Goal: Task Accomplishment & Management: Manage account settings

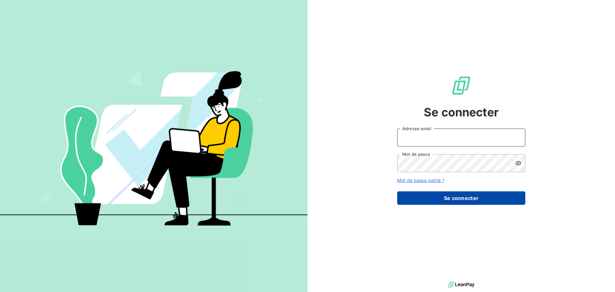
type input "[EMAIL_ADDRESS][DOMAIN_NAME]"
click at [479, 197] on button "Se connecter" at bounding box center [461, 197] width 128 height 13
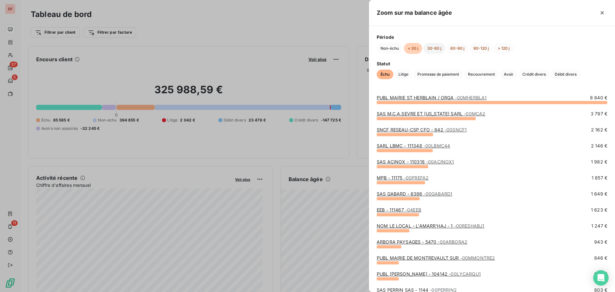
click at [429, 47] on button "30-60 j" at bounding box center [434, 48] width 22 height 11
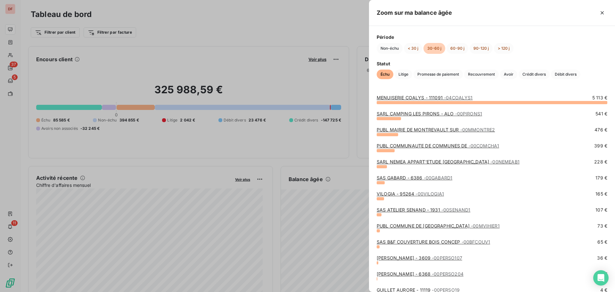
click at [425, 94] on div "MENUISERIE COALYS - 111091 - 04COALYS1 5 113 € SARL CAMPING LES PIRONS - ALO - …" at bounding box center [492, 189] width 246 height 205
click at [425, 98] on link "MENUISERIE COALYS - 111091 - 04COALYS1" at bounding box center [424, 97] width 96 height 5
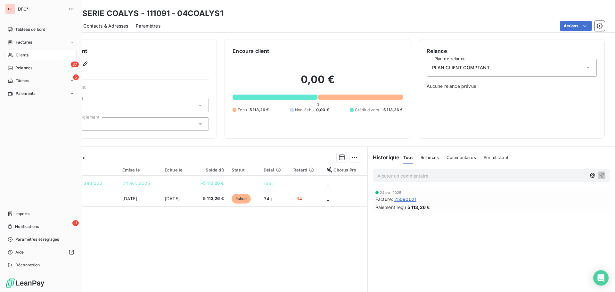
click at [14, 58] on div "Clients" at bounding box center [40, 55] width 71 height 10
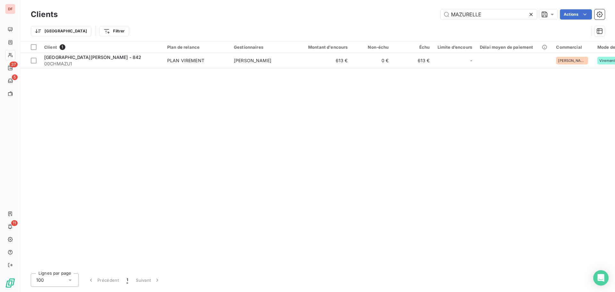
type input "MAZURELLE"
click at [288, 74] on div "Client 1 Plan de relance Gestionnaires Montant d'encours Non-échu Échu Limite d…" at bounding box center [317, 154] width 594 height 227
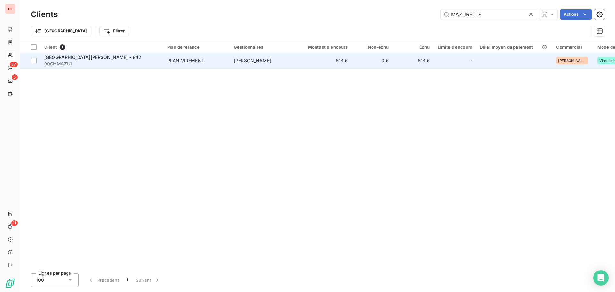
click at [290, 66] on td "[PERSON_NAME]" at bounding box center [263, 60] width 67 height 15
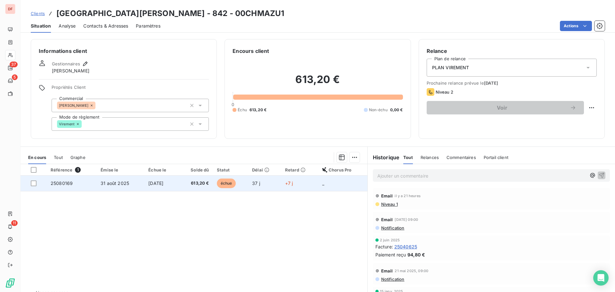
click at [153, 182] on span "[DATE]" at bounding box center [155, 182] width 15 height 5
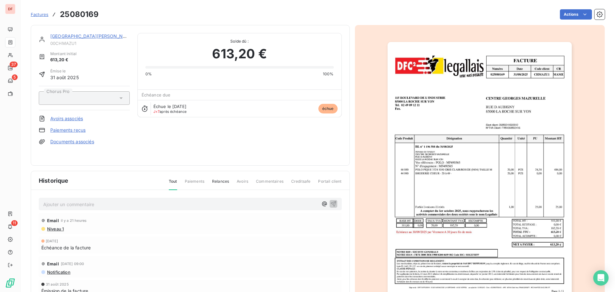
click at [452, 157] on img "button" at bounding box center [479, 172] width 184 height 261
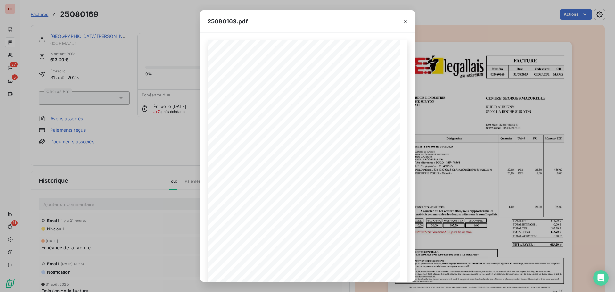
click at [160, 207] on div "25080169.pdf FACTURE Numéro Date Code client CR 025080169 [DATE] CHMAZU 1 [GEOG…" at bounding box center [307, 146] width 615 height 292
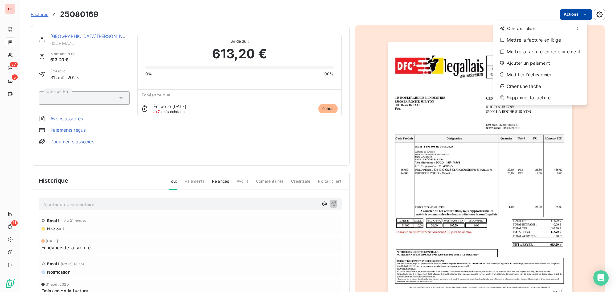
click at [559, 15] on html "DF 37 5 11 Factures 25080169 Actions Contact client Mettre la facture en litige…" at bounding box center [307, 146] width 615 height 292
click at [517, 77] on div "Modifier l’échéancier" at bounding box center [540, 74] width 88 height 10
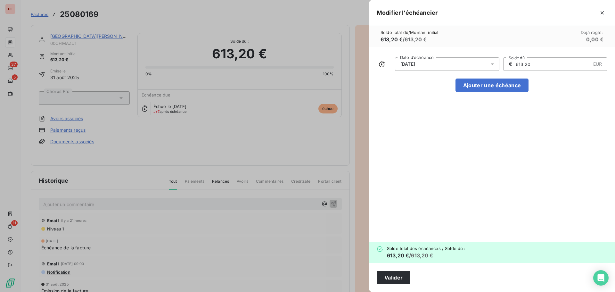
click at [450, 69] on div "[DATE]" at bounding box center [447, 63] width 104 height 13
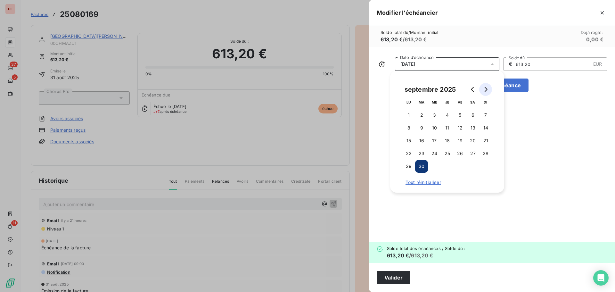
click at [489, 90] on button "Go to next month" at bounding box center [485, 89] width 13 height 13
click at [489, 86] on button "Go to next month" at bounding box center [485, 89] width 13 height 13
click at [489, 165] on button "30" at bounding box center [485, 166] width 13 height 13
drag, startPoint x: 542, startPoint y: 147, endPoint x: 537, endPoint y: 147, distance: 5.8
click at [543, 147] on div "[DATE] Date d’échéance € 613,20 EUR Solde dû Ajouter une échéance" at bounding box center [492, 144] width 246 height 195
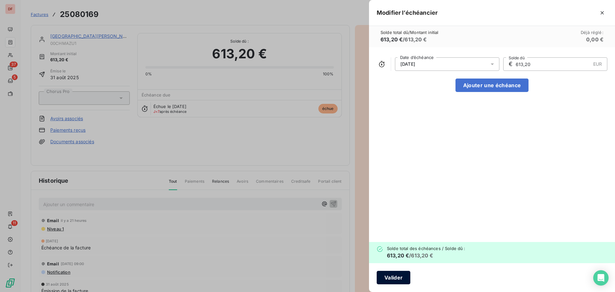
click at [397, 274] on button "Valider" at bounding box center [393, 277] width 34 height 13
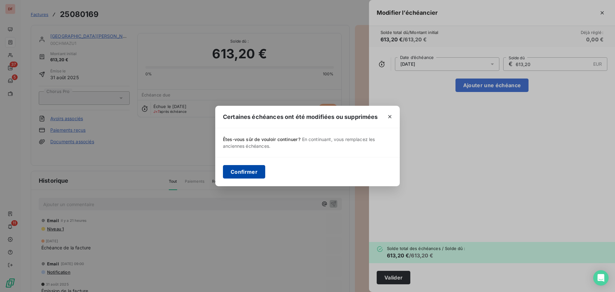
click at [244, 167] on button "Confirmer" at bounding box center [244, 171] width 42 height 13
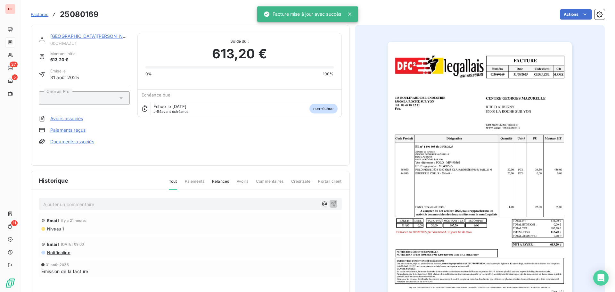
click at [184, 205] on p "Ajouter un commentaire ﻿" at bounding box center [180, 204] width 275 height 8
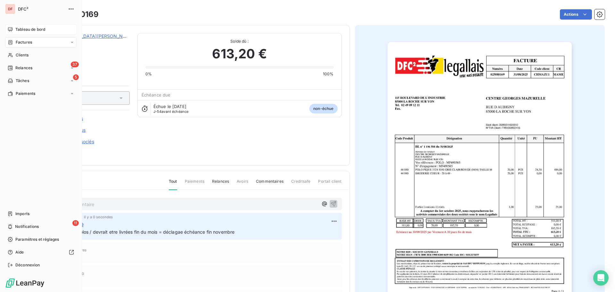
click at [29, 28] on span "Tableau de bord" at bounding box center [30, 30] width 30 height 6
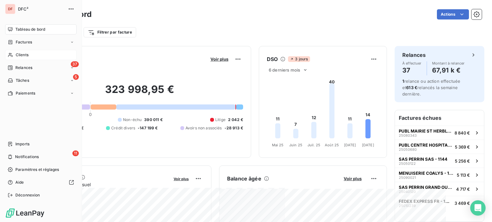
click at [13, 52] on div "Clients" at bounding box center [40, 55] width 71 height 10
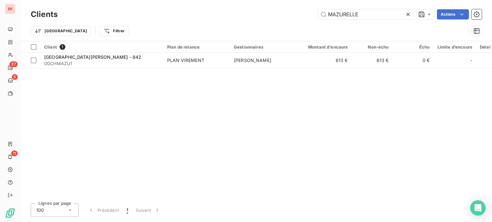
drag, startPoint x: 373, startPoint y: 13, endPoint x: 90, endPoint y: -4, distance: 284.2
click at [90, 0] on html "DF 37 5 11 Clients MAZURELLE Actions Trier Filtrer Client 1 Plan de relance Ges…" at bounding box center [246, 111] width 492 height 222
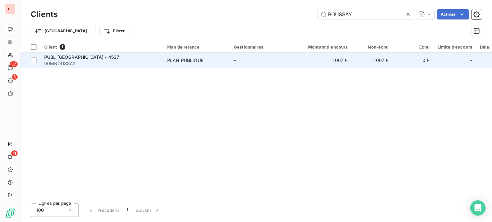
type input "BOUSSAY"
click at [153, 61] on span "00MBOUSSA1" at bounding box center [101, 64] width 115 height 6
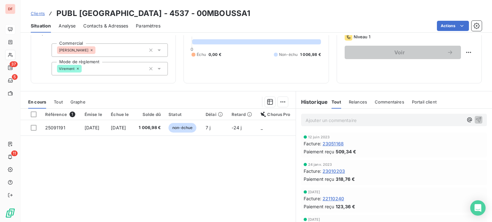
scroll to position [64, 0]
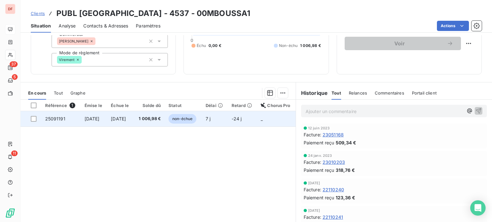
click at [158, 119] on span "1 006,98 €" at bounding box center [149, 119] width 23 height 6
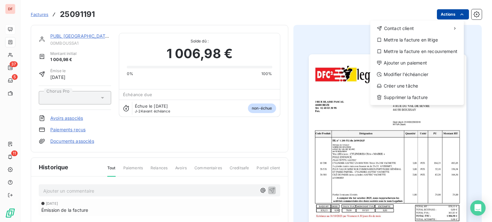
click at [451, 13] on html "DF 37 5 11 Factures 25091191 Actions Contact client Mettre la facture en litige…" at bounding box center [246, 111] width 492 height 222
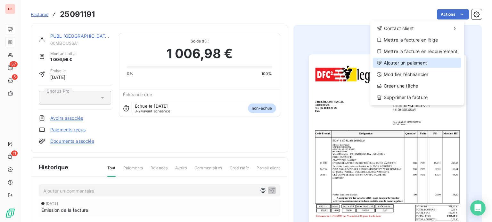
click at [403, 64] on div "Ajouter un paiement" at bounding box center [417, 63] width 88 height 10
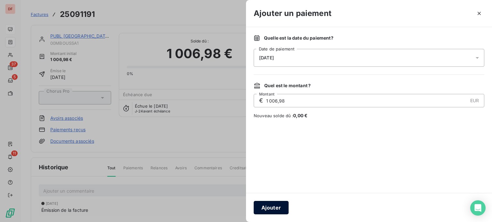
click at [274, 211] on button "Ajouter" at bounding box center [271, 207] width 35 height 13
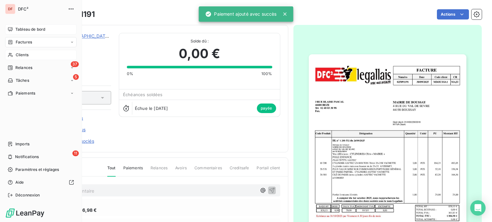
click at [15, 56] on div "Clients" at bounding box center [40, 55] width 71 height 10
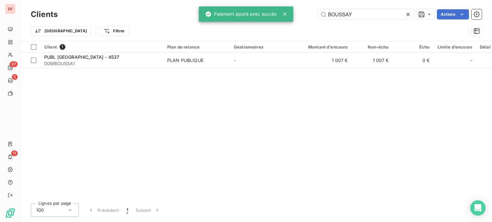
drag, startPoint x: 375, startPoint y: 10, endPoint x: 230, endPoint y: -10, distance: 145.8
click at [230, 0] on html "DF 37 5 11 Clients BOUSSAY Actions Trier Filtrer Client 1 Plan de relance Gesti…" at bounding box center [246, 111] width 492 height 222
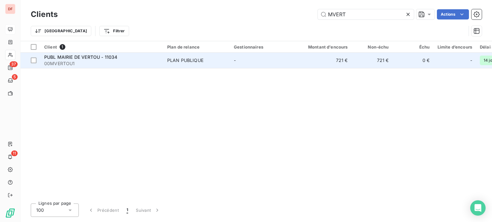
type input "MVERT"
click at [206, 63] on span "PLAN PUBLIQUE" at bounding box center [196, 60] width 59 height 6
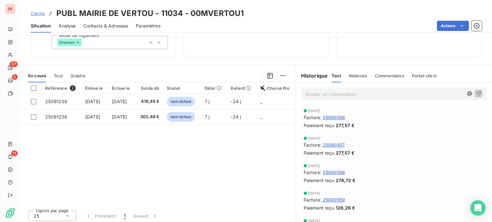
scroll to position [83, 0]
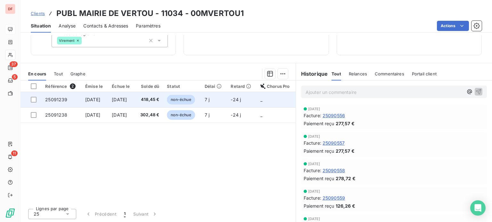
click at [127, 102] on span "[DATE]" at bounding box center [119, 99] width 15 height 5
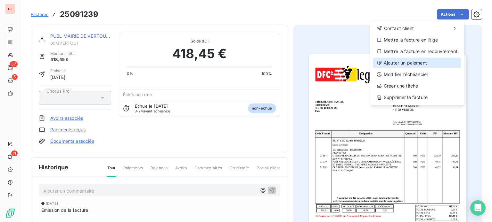
click at [386, 62] on div "Ajouter un paiement" at bounding box center [417, 63] width 88 height 10
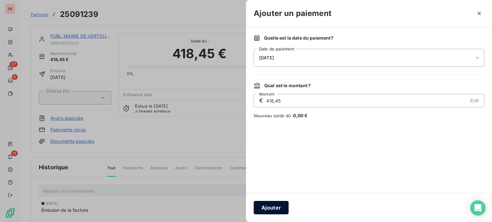
click at [273, 204] on button "Ajouter" at bounding box center [271, 207] width 35 height 13
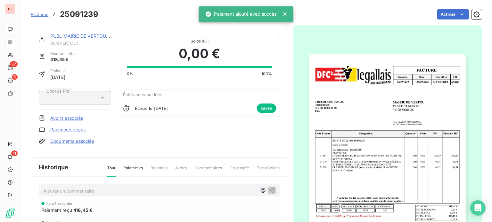
click at [73, 39] on link "PUBL MAIRIE DE VERTOU - 11034" at bounding box center [86, 35] width 73 height 5
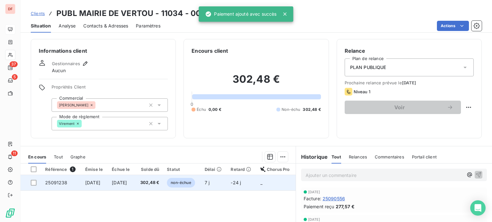
click at [127, 184] on span "[DATE]" at bounding box center [119, 182] width 15 height 5
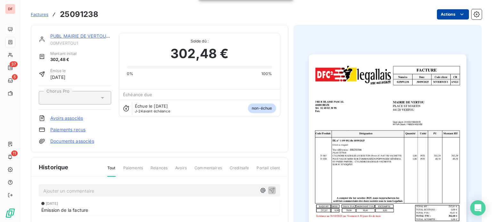
click at [448, 14] on html "DF 37 5 11 Factures 25091238 Actions PUBL MAIRIE DE VERTOU - 11034 00MVERTOU1 M…" at bounding box center [246, 111] width 492 height 222
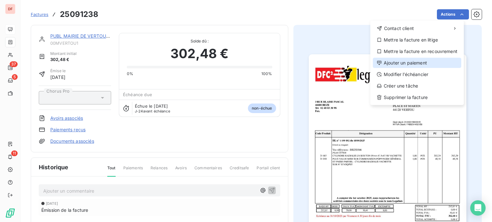
click at [407, 65] on div "Ajouter un paiement" at bounding box center [417, 63] width 88 height 10
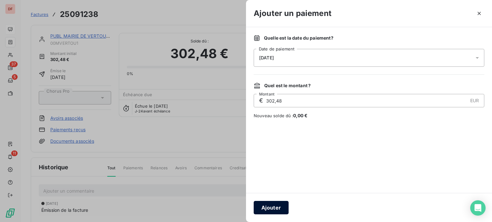
click at [277, 203] on button "Ajouter" at bounding box center [271, 207] width 35 height 13
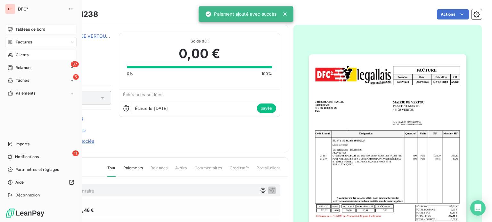
click at [16, 55] on span "Clients" at bounding box center [22, 55] width 13 height 6
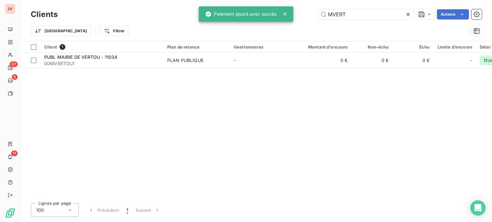
drag, startPoint x: 352, startPoint y: 11, endPoint x: 219, endPoint y: 10, distance: 133.5
click at [219, 9] on div "DF 37 5 11 Clients MVERT Actions Trier Filtrer Client 1 Plan de relance Gestion…" at bounding box center [246, 111] width 492 height 222
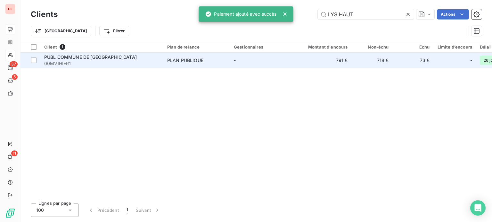
type input "LYS HAUT"
click at [215, 65] on td "PLAN PUBLIQUE" at bounding box center [196, 60] width 67 height 15
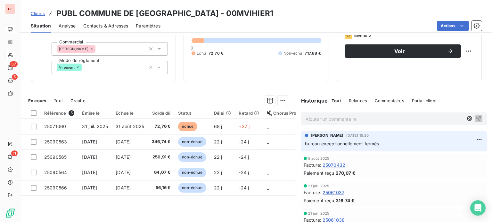
scroll to position [64, 0]
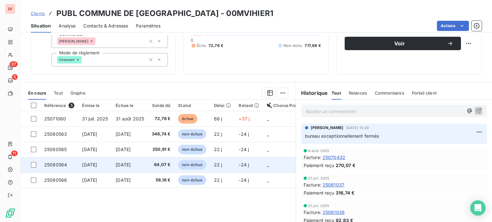
click at [148, 162] on td "[DATE]" at bounding box center [130, 165] width 36 height 15
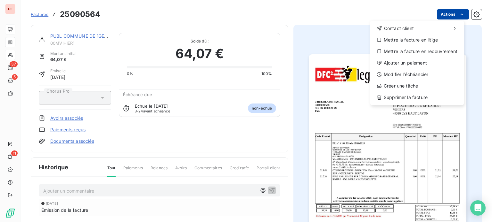
click at [445, 11] on html "DF 37 5 11 Factures 25090564 Actions Contact client Mettre la facture en litige…" at bounding box center [246, 111] width 492 height 222
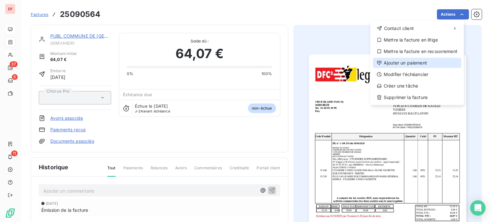
click at [396, 65] on div "Ajouter un paiement" at bounding box center [417, 63] width 88 height 10
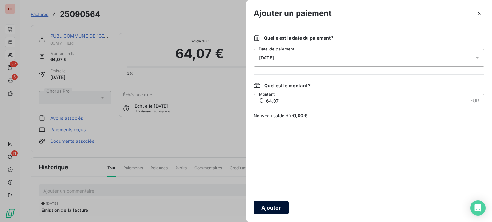
click at [271, 210] on button "Ajouter" at bounding box center [271, 207] width 35 height 13
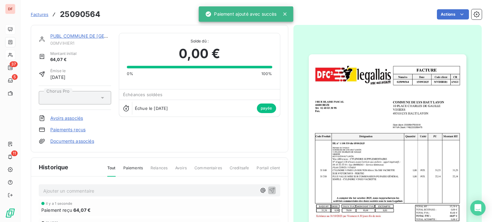
click at [154, 30] on div "PUBL COMMUNE DE LYS HAUT LAYON 00MVIHIER1 Montant initial 64,07 € Émise le [DAT…" at bounding box center [159, 89] width 257 height 128
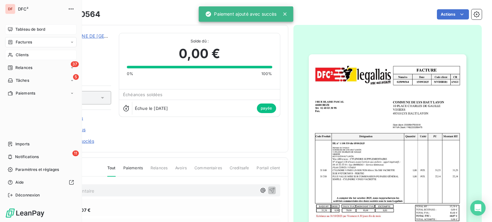
click at [16, 33] on div "Tableau de bord" at bounding box center [40, 29] width 71 height 10
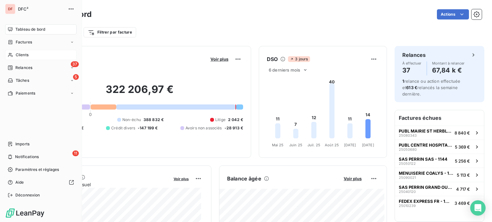
click at [16, 55] on span "Clients" at bounding box center [22, 55] width 13 height 6
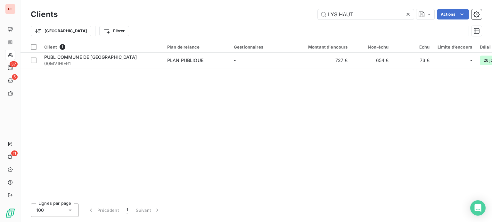
drag, startPoint x: 363, startPoint y: 13, endPoint x: 141, endPoint y: -8, distance: 222.9
click at [141, 0] on html "DF 37 5 11 Clients LYS HAUT Actions Trier Filtrer Client 1 Plan de relance Gest…" at bounding box center [246, 111] width 492 height 222
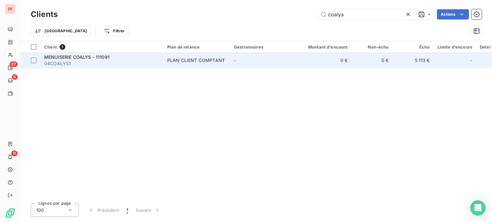
type input "coalys"
click at [124, 53] on td "MENUISERIE COALYS - 111091 04COALYS1" at bounding box center [101, 60] width 123 height 15
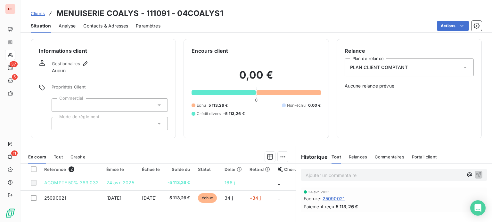
scroll to position [83, 0]
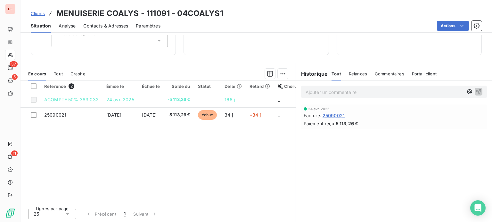
click at [305, 94] on p "Ajouter un commentaire ﻿" at bounding box center [384, 92] width 158 height 8
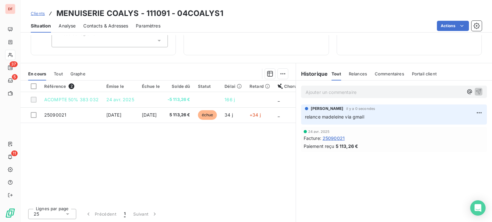
scroll to position [0, 0]
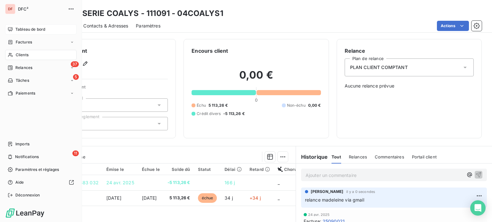
click at [8, 28] on icon at bounding box center [10, 29] width 4 height 4
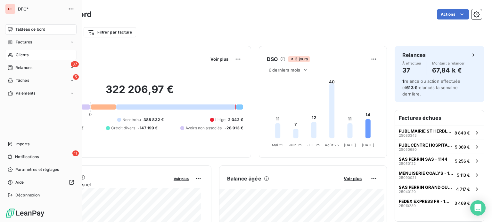
click at [18, 54] on span "Clients" at bounding box center [22, 55] width 13 height 6
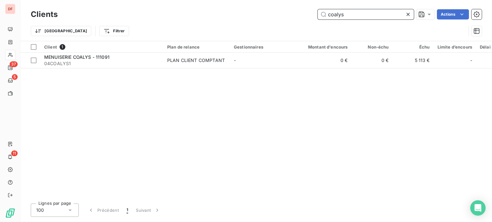
drag, startPoint x: 348, startPoint y: 15, endPoint x: 171, endPoint y: 10, distance: 176.8
click at [171, 10] on div "coalys Actions" at bounding box center [273, 14] width 416 height 10
type input "GABAR"
click at [161, 69] on div "Client 1 Plan de relance Gestionnaires Montant d'encours Non-échu Échu Limite d…" at bounding box center [255, 120] width 471 height 158
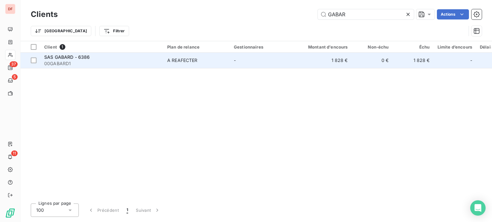
click at [165, 66] on td "A REAFECTER" at bounding box center [196, 60] width 67 height 15
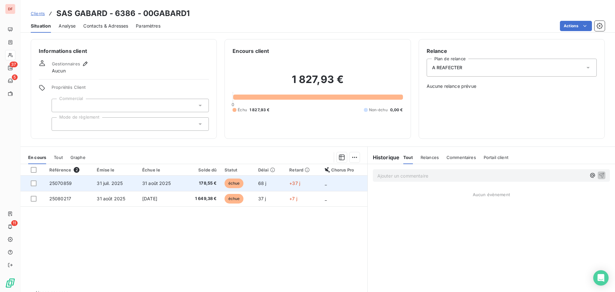
click at [196, 180] on span "178,55 €" at bounding box center [202, 183] width 29 height 6
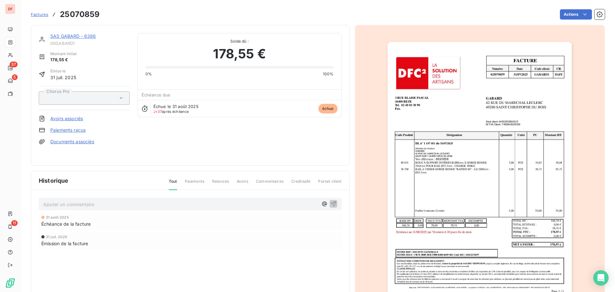
click at [83, 31] on div "SAS GABARD - 6386 00GABARD1 Montant initial 178,55 € Émise le [DATE] Chorus Pro…" at bounding box center [190, 95] width 319 height 141
click at [82, 37] on link "SAS GABARD - 6386" at bounding box center [73, 35] width 46 height 5
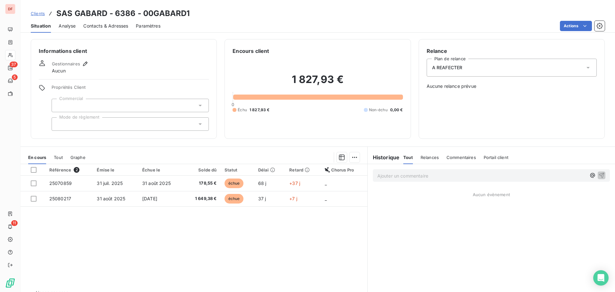
click at [502, 69] on div "A REAFECTER" at bounding box center [511, 68] width 170 height 18
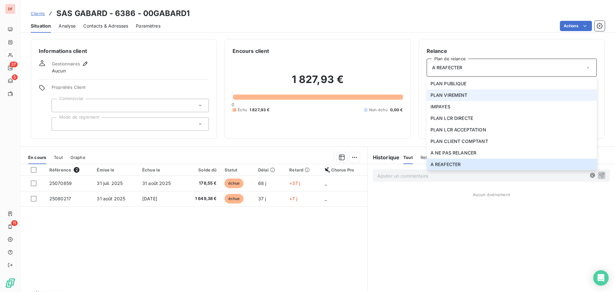
click at [459, 96] on span "PLAN VIREMENT" at bounding box center [448, 95] width 37 height 6
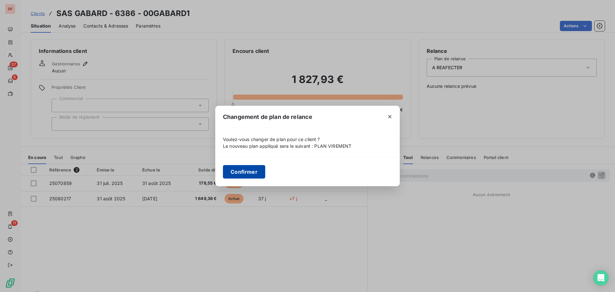
click at [252, 173] on button "Confirmer" at bounding box center [244, 171] width 42 height 13
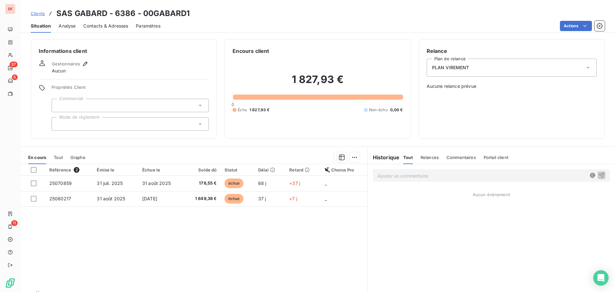
click at [118, 27] on span "Contacts & Adresses" at bounding box center [105, 26] width 45 height 6
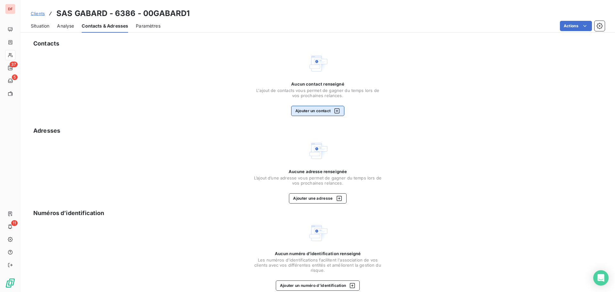
click at [323, 115] on button "Ajouter un contact" at bounding box center [317, 111] width 53 height 10
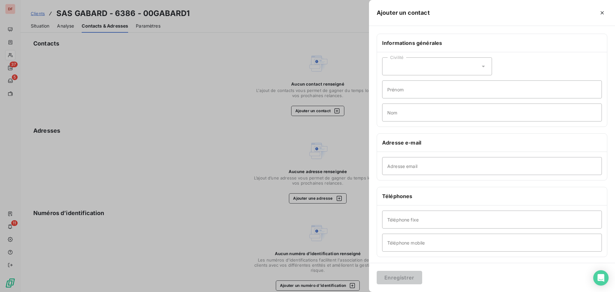
click at [477, 156] on div "Adresse email" at bounding box center [492, 166] width 230 height 28
click at [458, 163] on input "Adresse email" at bounding box center [492, 166] width 220 height 18
paste input "[EMAIL_ADDRESS][DOMAIN_NAME]"
type input "[EMAIL_ADDRESS][DOMAIN_NAME]"
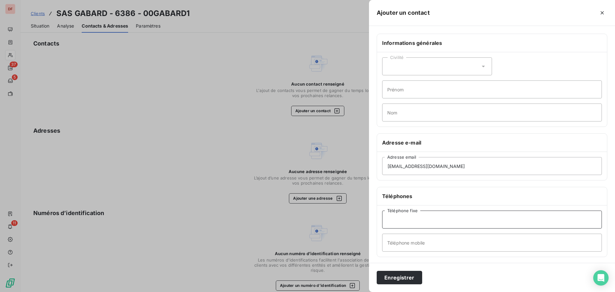
click at [407, 219] on input "Téléphone fixe" at bounding box center [492, 219] width 220 height 18
click at [410, 236] on input "Téléphone mobile" at bounding box center [492, 242] width 220 height 18
type input "0638838080"
click at [376, 271] on button "Enregistrer" at bounding box center [398, 277] width 45 height 13
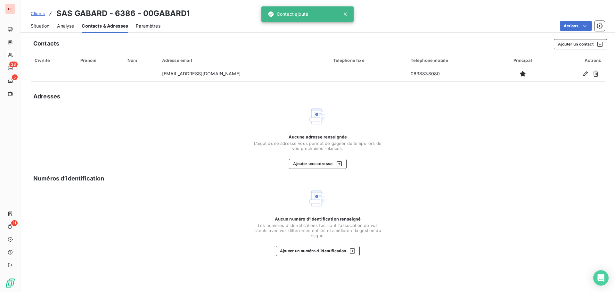
click at [39, 29] on span "Situation" at bounding box center [40, 26] width 19 height 6
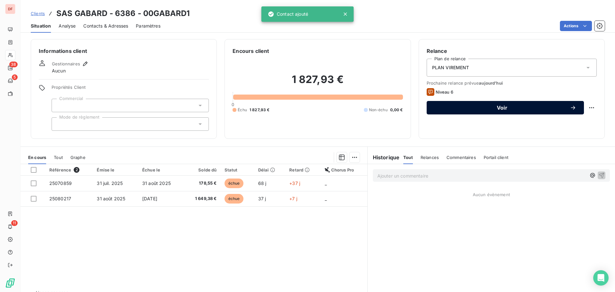
click at [487, 105] on div "Voir" at bounding box center [505, 107] width 142 height 6
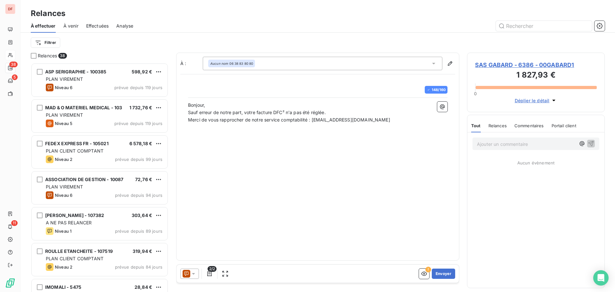
scroll to position [224, 133]
click at [190, 277] on div at bounding box center [189, 273] width 19 height 10
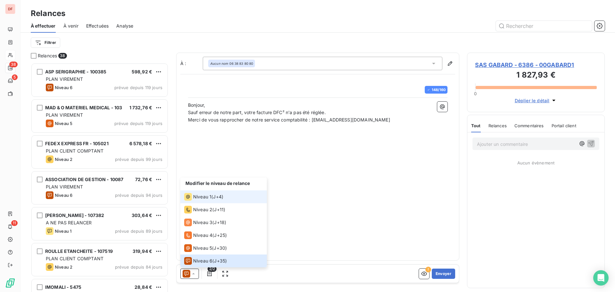
click at [211, 197] on div "Niveau 1 ( J+4 )" at bounding box center [203, 197] width 39 height 8
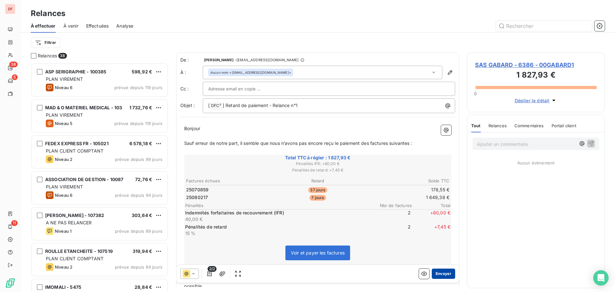
click at [438, 273] on button "Envoyer" at bounding box center [443, 273] width 23 height 10
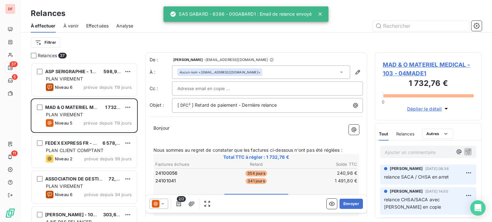
scroll to position [155, 102]
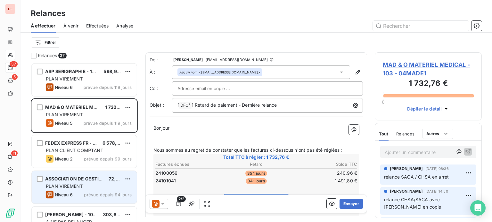
click at [107, 187] on div "PLAN VIREMENT" at bounding box center [89, 186] width 86 height 6
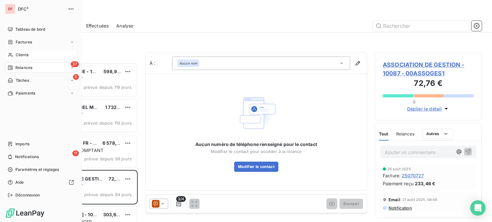
drag, startPoint x: 9, startPoint y: 53, endPoint x: 28, endPoint y: 53, distance: 19.5
click at [9, 53] on icon at bounding box center [10, 55] width 5 height 5
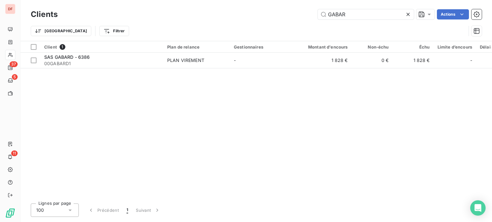
drag, startPoint x: 308, startPoint y: 20, endPoint x: 181, endPoint y: 6, distance: 128.2
click at [181, 6] on div "Clients GABAR Actions Trier Filtrer" at bounding box center [255, 20] width 471 height 41
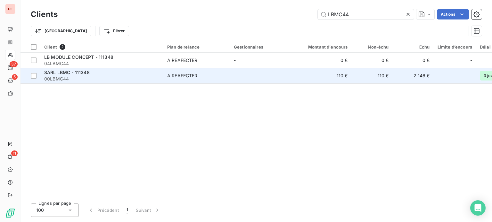
type input "LBMC44"
click at [143, 78] on span "00LBMC44" at bounding box center [101, 79] width 115 height 6
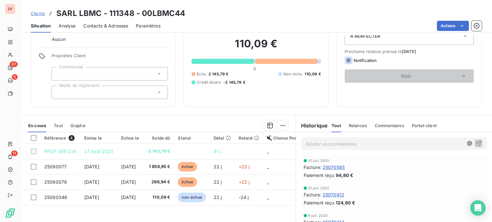
scroll to position [83, 0]
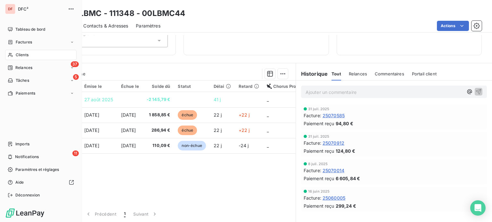
click at [21, 52] on div "Clients" at bounding box center [40, 55] width 71 height 10
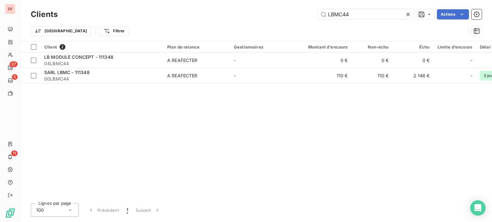
drag, startPoint x: 361, startPoint y: 11, endPoint x: 231, endPoint y: 6, distance: 129.8
click at [231, 6] on div "Clients LBMC44 Actions Trier Filtrer" at bounding box center [255, 20] width 471 height 41
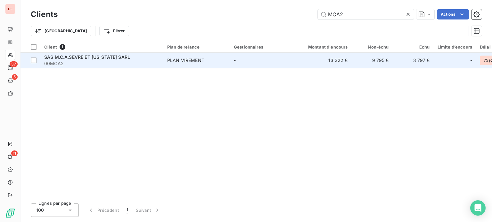
type input "MCA2"
click at [170, 59] on div "PLAN VIREMENT" at bounding box center [185, 60] width 37 height 6
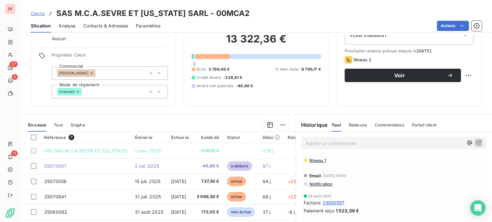
scroll to position [64, 0]
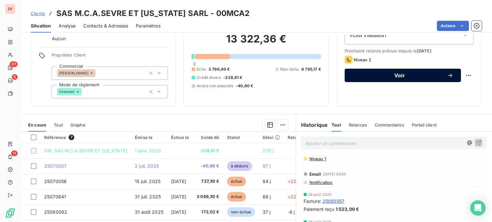
click at [387, 73] on span "Voir" at bounding box center [399, 75] width 94 height 5
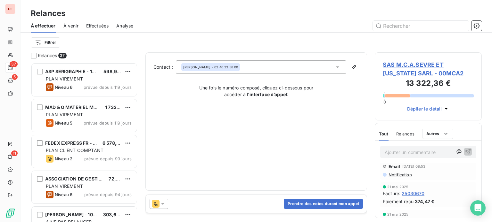
scroll to position [352, 0]
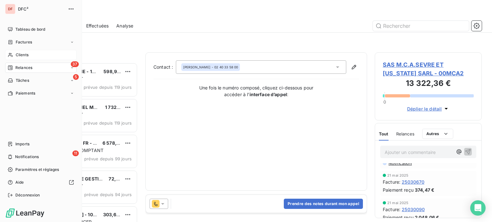
click at [14, 56] on div "Clients" at bounding box center [40, 55] width 71 height 10
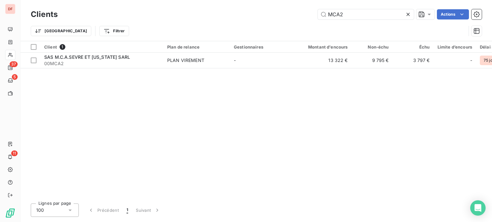
drag, startPoint x: 360, startPoint y: 15, endPoint x: 182, endPoint y: 5, distance: 177.7
click at [188, 7] on div "Clients MCA2 Actions Trier Filtrer" at bounding box center [255, 20] width 471 height 41
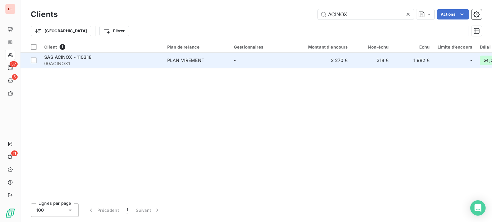
type input "ACINOX"
click at [198, 56] on td "PLAN VIREMENT" at bounding box center [196, 60] width 67 height 15
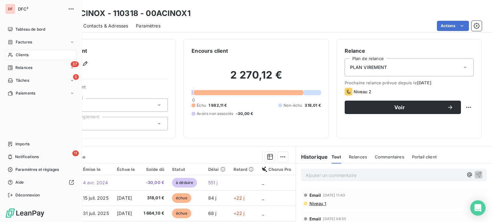
click at [16, 54] on span "Clients" at bounding box center [22, 55] width 13 height 6
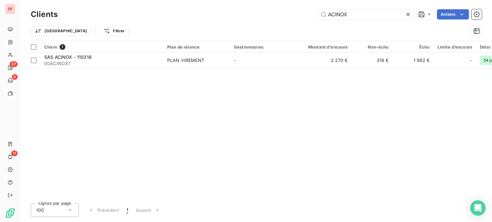
drag, startPoint x: 364, startPoint y: 14, endPoint x: 201, endPoint y: 9, distance: 163.3
click at [201, 9] on div "ACINOX Actions" at bounding box center [273, 14] width 416 height 10
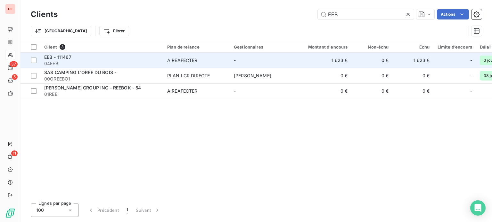
type input "EEB"
click at [166, 58] on td "A REAFECTER" at bounding box center [196, 60] width 67 height 15
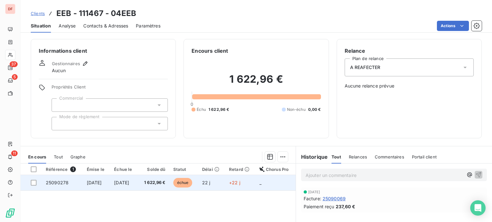
click at [129, 182] on span "[DATE]" at bounding box center [121, 182] width 15 height 5
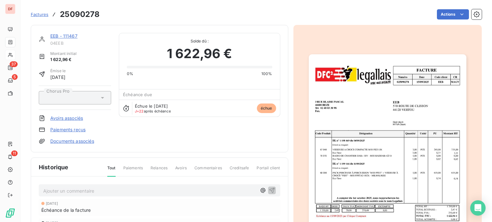
click at [64, 36] on link "EEB - 111467" at bounding box center [63, 35] width 27 height 5
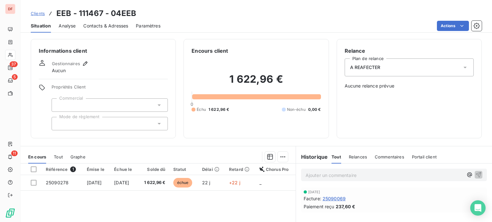
click at [379, 69] on div "A REAFECTER" at bounding box center [408, 68] width 129 height 18
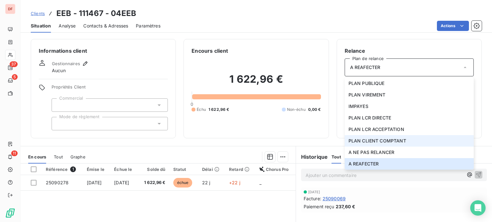
click at [378, 137] on li "PLAN CLIENT COMPTANT" at bounding box center [408, 141] width 129 height 12
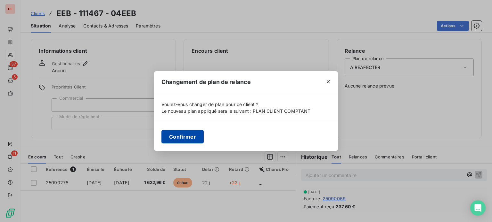
click at [183, 139] on button "Confirmer" at bounding box center [182, 136] width 42 height 13
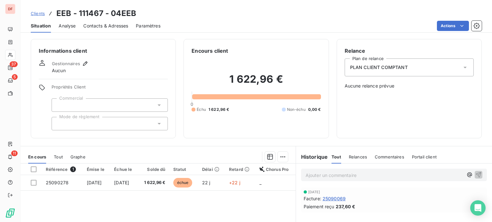
click at [106, 30] on div "Contacts & Adresses" at bounding box center [105, 25] width 45 height 13
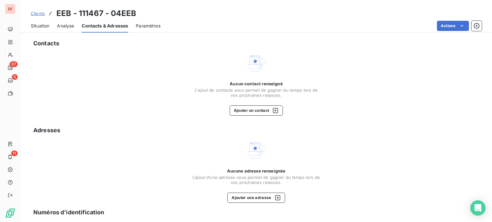
drag, startPoint x: 412, startPoint y: 78, endPoint x: 405, endPoint y: 80, distance: 8.1
click at [413, 77] on div "Aucun contact renseigné L'ajout de contacts vous permet de gagner du temps lors…" at bounding box center [256, 84] width 451 height 63
click at [47, 24] on span "Situation" at bounding box center [40, 26] width 19 height 6
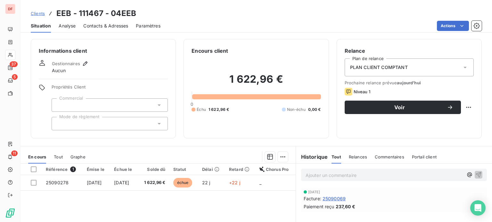
click at [169, 175] on div at bounding box center [153, 175] width 31 height 0
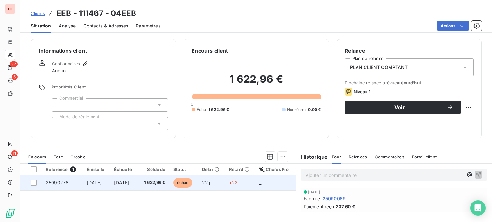
click at [154, 182] on td "1 622,96 €" at bounding box center [153, 182] width 31 height 15
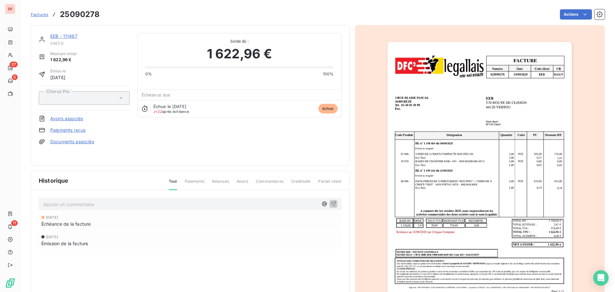
click at [82, 77] on div "Émise le [DATE]" at bounding box center [84, 74] width 91 height 12
click at [130, 205] on p "Ajouter un commentaire ﻿" at bounding box center [180, 204] width 275 height 8
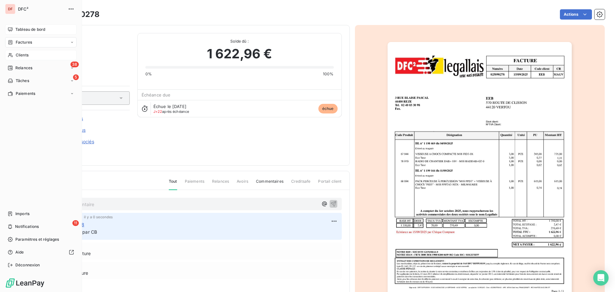
click at [16, 26] on div "Tableau de bord" at bounding box center [40, 29] width 71 height 10
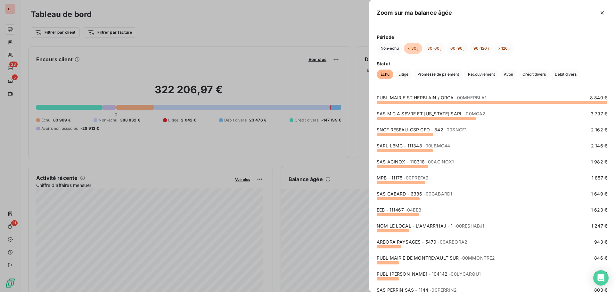
click at [459, 222] on div "EEB - 111467 - 04EEB 1 623 €" at bounding box center [491, 214] width 230 height 16
click at [455, 232] on div "NOM LE LOCAL - L'AMARR'HAJ - 1 - 00RESHABJ1 1 247 €" at bounding box center [491, 227] width 230 height 10
click at [456, 230] on div "NOM LE LOCAL - L'AMARR'HAJ - 1 - 00RESHABJ1 1 247 €" at bounding box center [491, 227] width 230 height 10
click at [457, 227] on span "- 00RESHABJ1" at bounding box center [469, 225] width 30 height 5
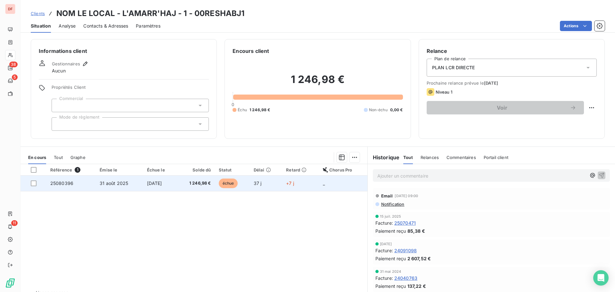
click at [289, 182] on span "+7 j" at bounding box center [290, 182] width 8 height 5
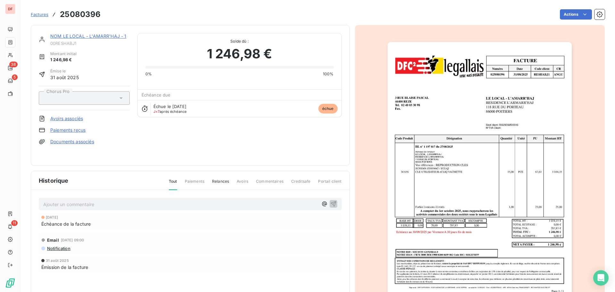
click at [99, 36] on link "NOM LE LOCAL - L'AMARR'HAJ - 1" at bounding box center [88, 35] width 76 height 5
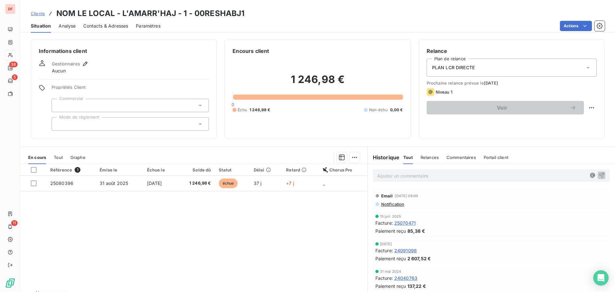
click at [504, 67] on div "PLAN LCR DIRECTE" at bounding box center [511, 68] width 170 height 18
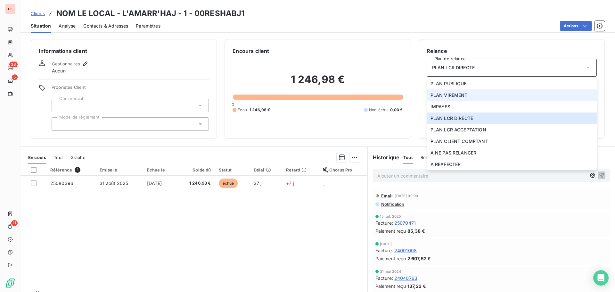
click at [475, 93] on li "PLAN VIREMENT" at bounding box center [511, 95] width 170 height 12
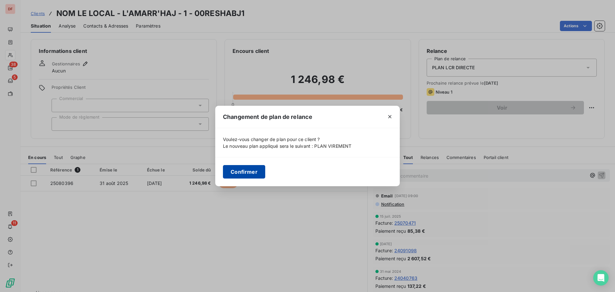
click at [245, 174] on button "Confirmer" at bounding box center [244, 171] width 42 height 13
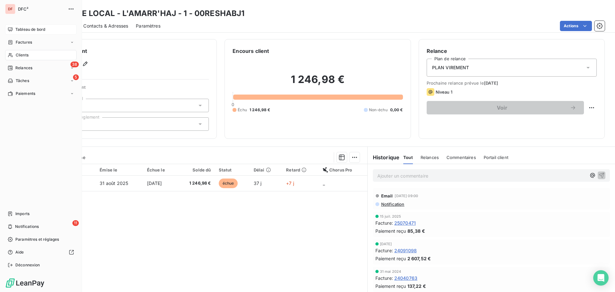
click at [19, 30] on span "Tableau de bord" at bounding box center [30, 30] width 30 height 6
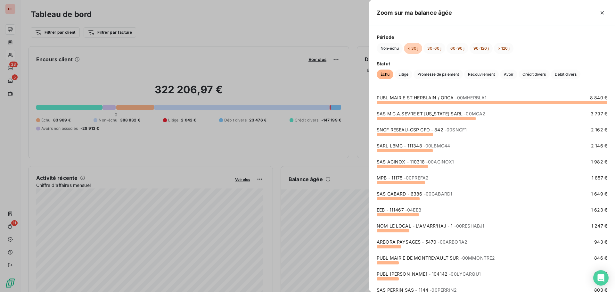
scroll to position [32, 0]
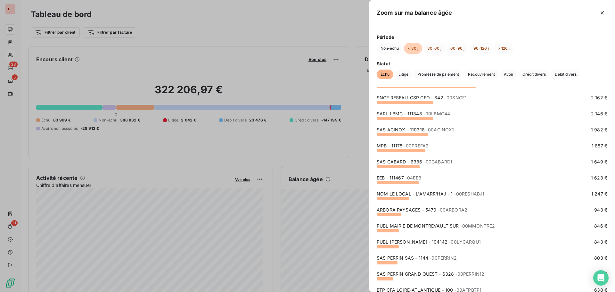
click at [408, 213] on div "ARBORA PAYSAGES - 5470 - 00ARBORA2" at bounding box center [421, 209] width 91 height 6
click at [409, 210] on link "ARBORA PAYSAGES - 5470 - 00ARBORA2" at bounding box center [421, 209] width 91 height 5
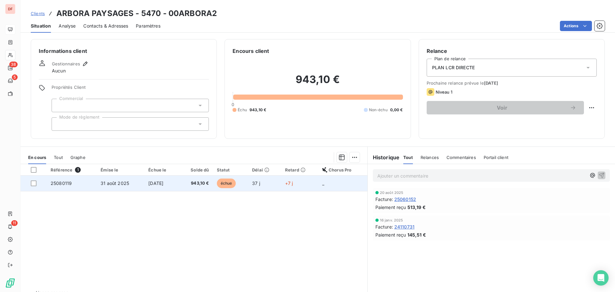
click at [244, 182] on td "échue" at bounding box center [231, 182] width 36 height 15
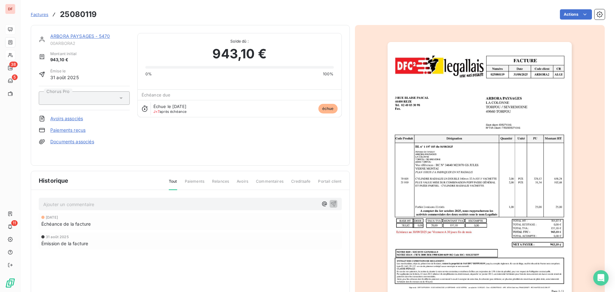
click at [97, 36] on link "ARBORA PAYSAGES - 5470" at bounding box center [80, 35] width 60 height 5
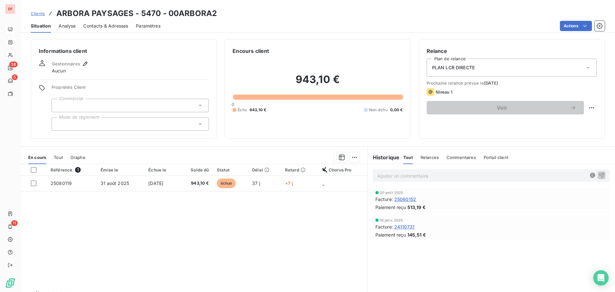
click at [532, 67] on div "PLAN LCR DIRECTE" at bounding box center [511, 68] width 170 height 18
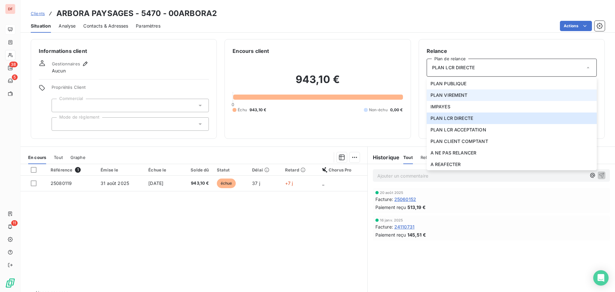
click at [472, 92] on li "PLAN VIREMENT" at bounding box center [511, 95] width 170 height 12
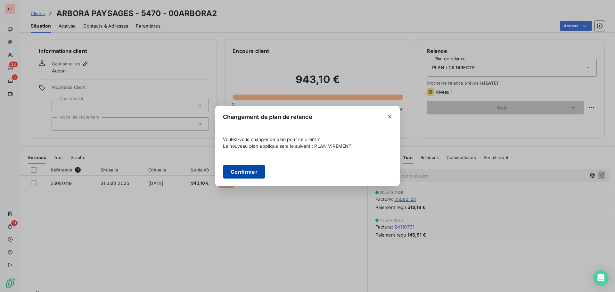
click at [255, 169] on button "Confirmer" at bounding box center [244, 171] width 42 height 13
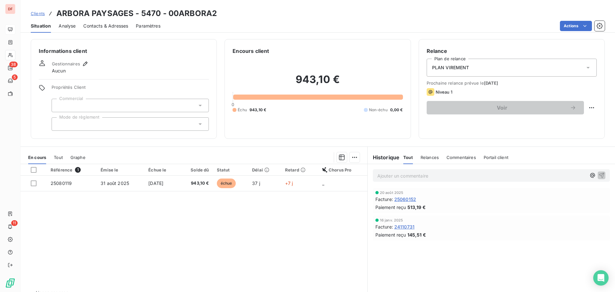
click at [97, 26] on span "Contacts & Adresses" at bounding box center [105, 26] width 45 height 6
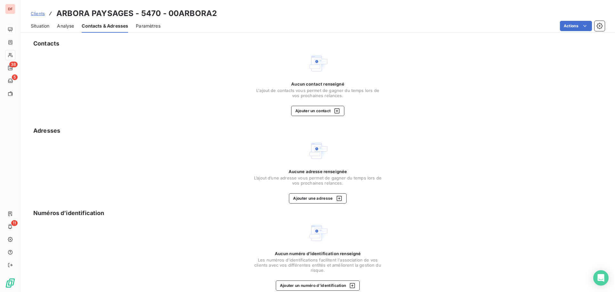
click at [38, 27] on span "Situation" at bounding box center [40, 26] width 19 height 6
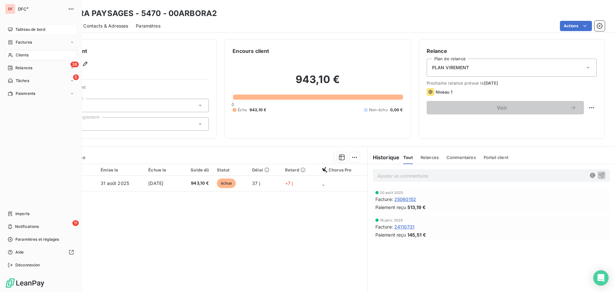
click at [27, 26] on div "Tableau de bord" at bounding box center [40, 29] width 71 height 10
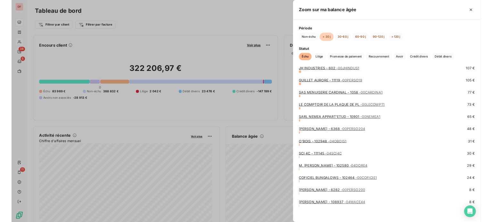
scroll to position [394, 0]
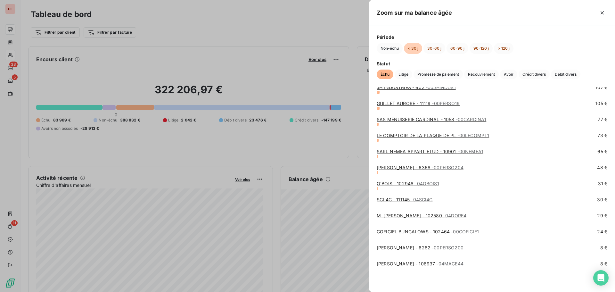
click at [436, 247] on span "- 00PERSO200" at bounding box center [448, 247] width 32 height 5
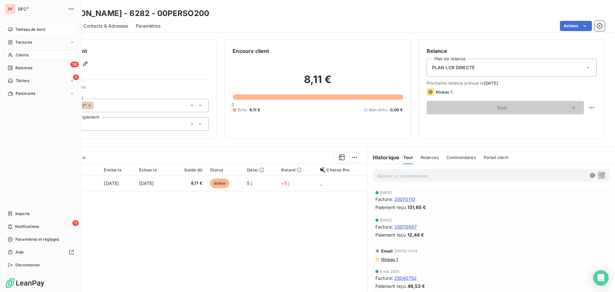
click at [32, 28] on span "Tableau de bord" at bounding box center [30, 30] width 30 height 6
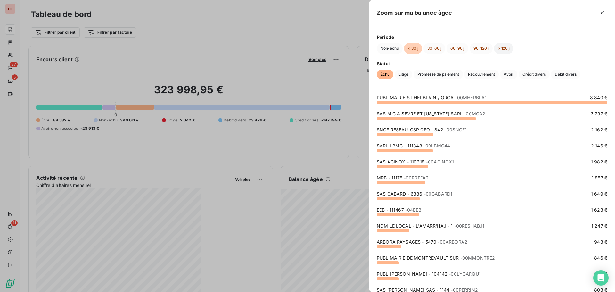
click at [491, 51] on button "> 120 j" at bounding box center [504, 48] width 20 height 11
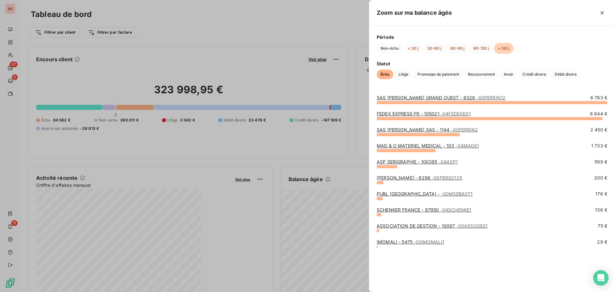
click at [486, 39] on span "Période" at bounding box center [491, 37] width 230 height 7
click at [479, 48] on button "90-120 j" at bounding box center [480, 48] width 23 height 11
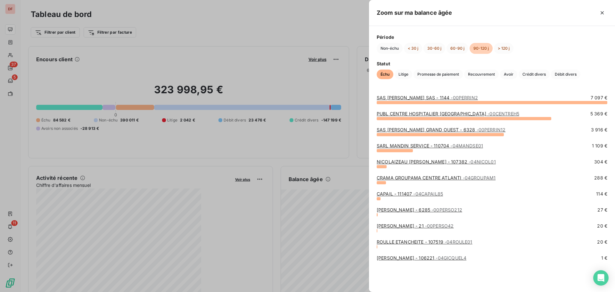
click at [443, 147] on link "SARL MANDIN SERVICE - 110704 - 04MANDSE01" at bounding box center [429, 145] width 106 height 5
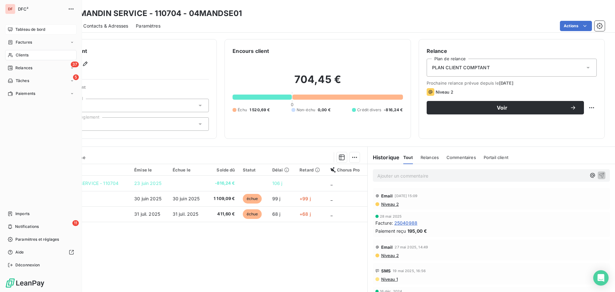
click at [38, 34] on div "Tableau de bord" at bounding box center [40, 29] width 71 height 10
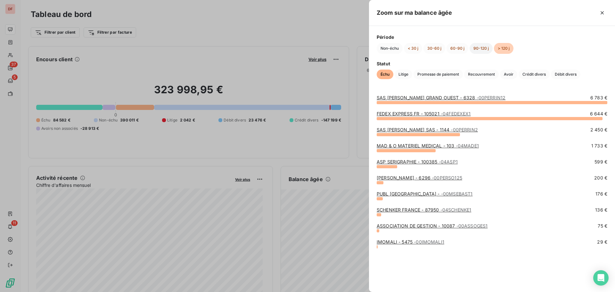
click at [478, 46] on button "90-120 j" at bounding box center [480, 48] width 23 height 11
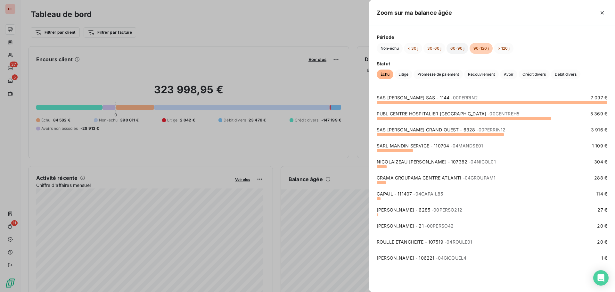
click at [456, 48] on button "60-90 j" at bounding box center [457, 48] width 22 height 11
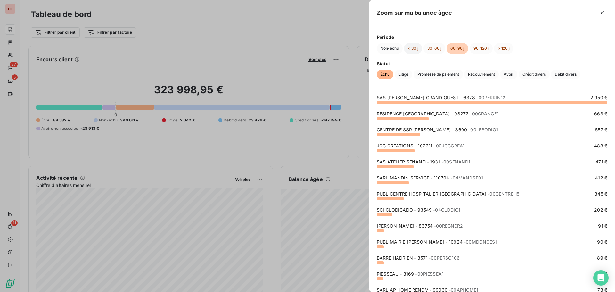
click at [414, 45] on button "< 30 j" at bounding box center [413, 48] width 18 height 11
